Goal: Task Accomplishment & Management: Use online tool/utility

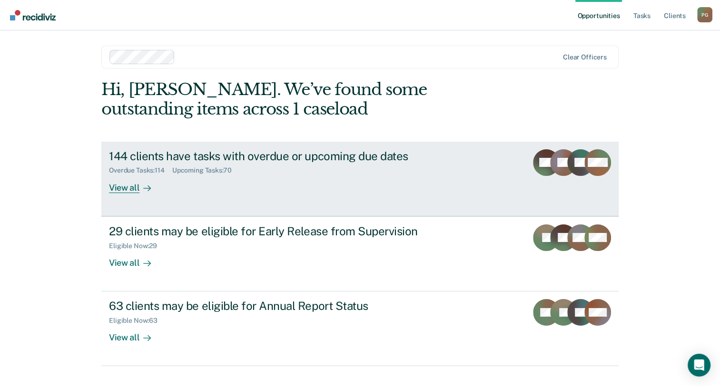
click at [276, 179] on div "144 clients have tasks with overdue or upcoming due dates Overdue Tasks : 114 U…" at bounding box center [287, 171] width 357 height 44
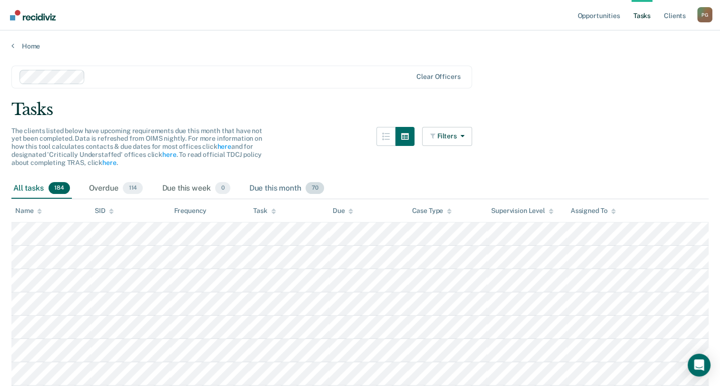
click at [314, 194] on div "Due this month 70" at bounding box center [286, 188] width 78 height 21
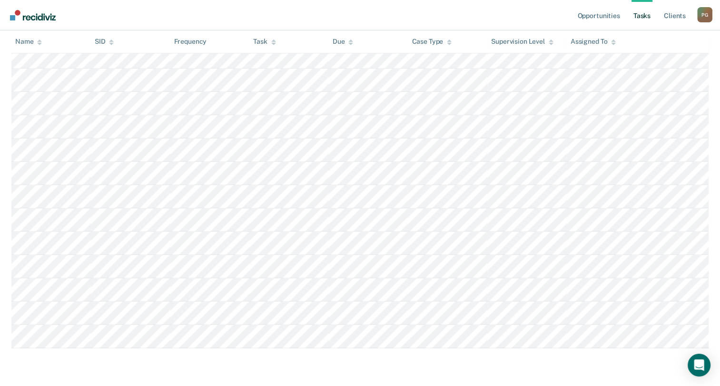
scroll to position [1782, 0]
